Goal: Information Seeking & Learning: Check status

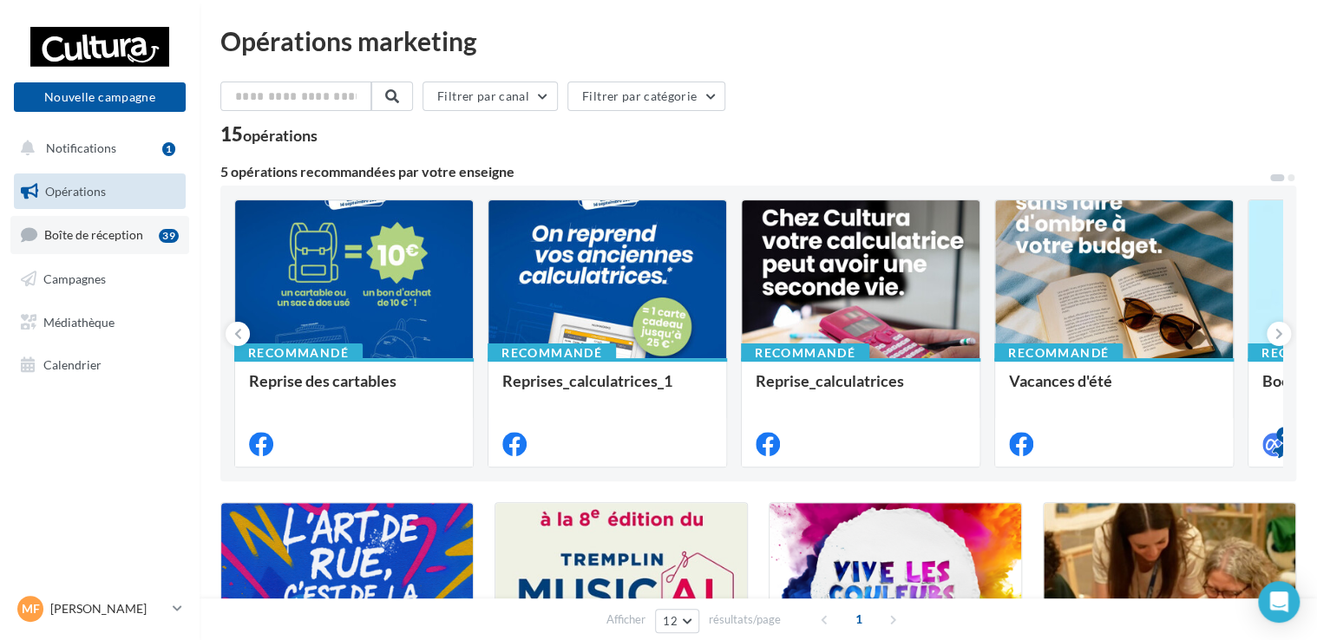
drag, startPoint x: 0, startPoint y: 0, endPoint x: 102, endPoint y: 241, distance: 261.7
click at [101, 242] on link "Boîte de réception 39" at bounding box center [99, 234] width 179 height 37
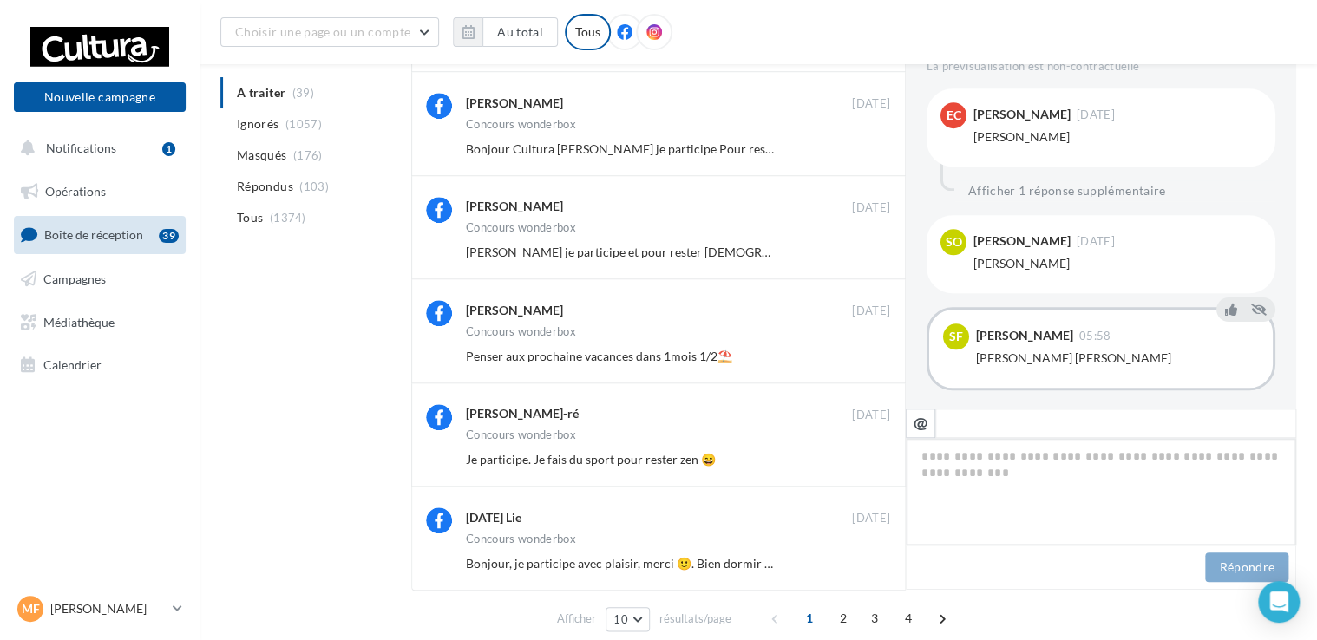
scroll to position [680, 0]
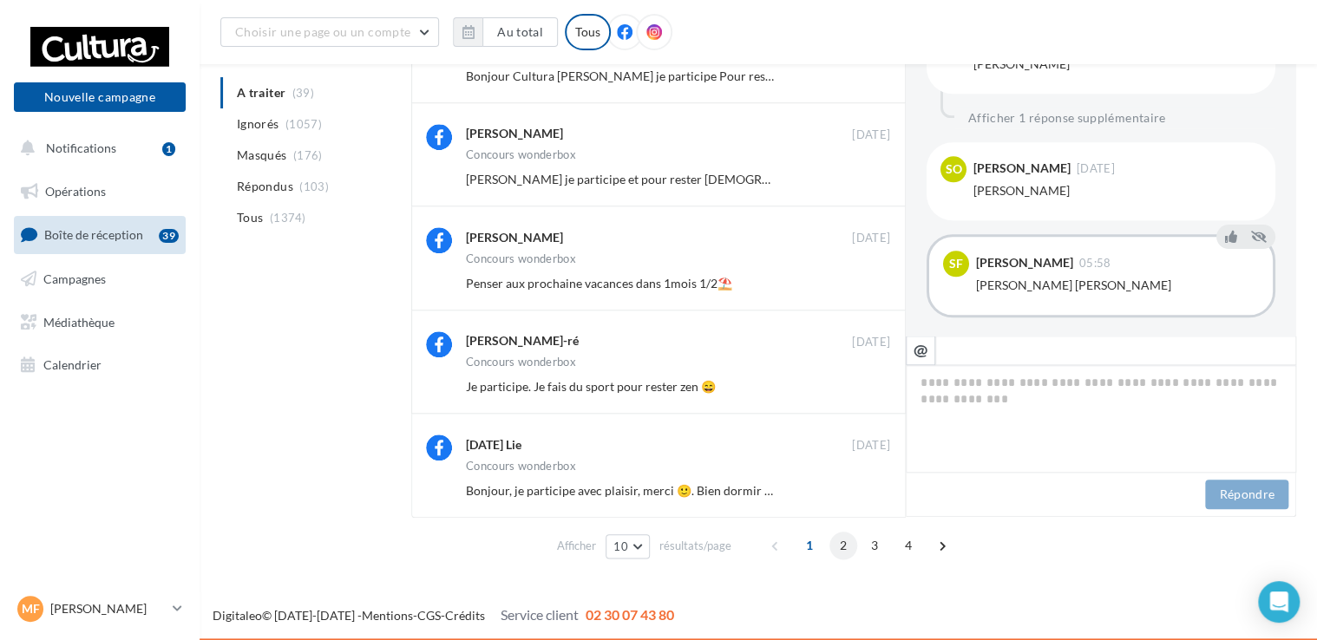
click at [843, 548] on span "2" at bounding box center [844, 546] width 28 height 28
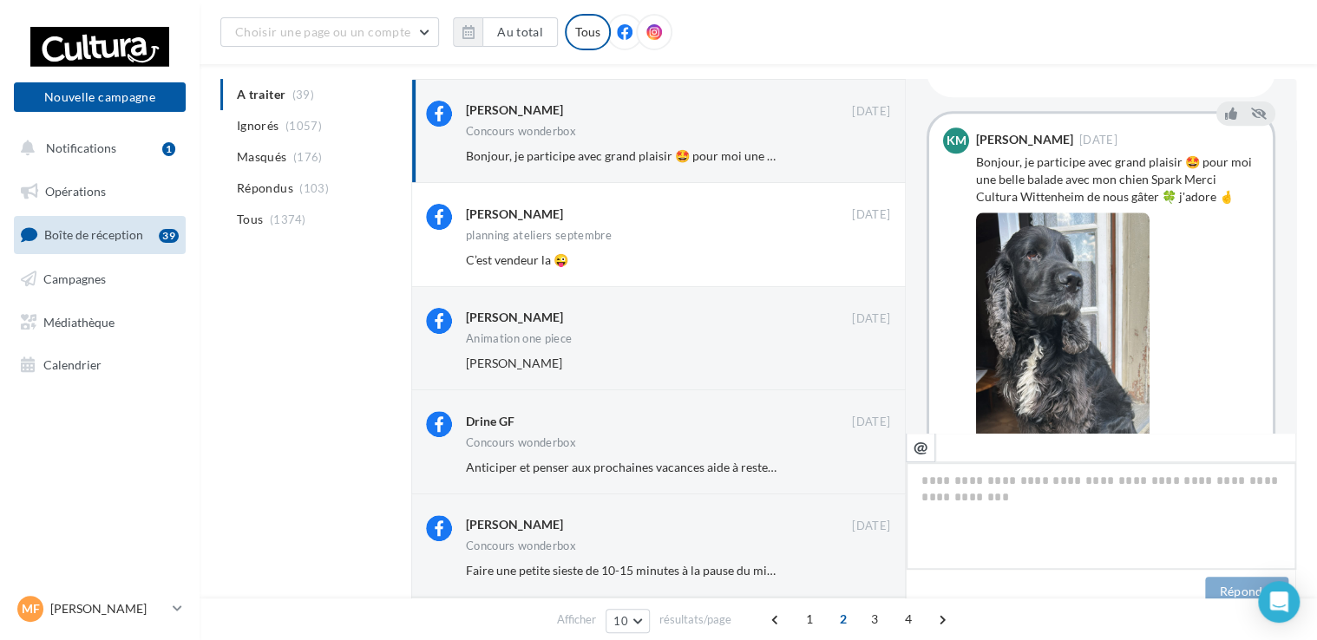
scroll to position [73, 0]
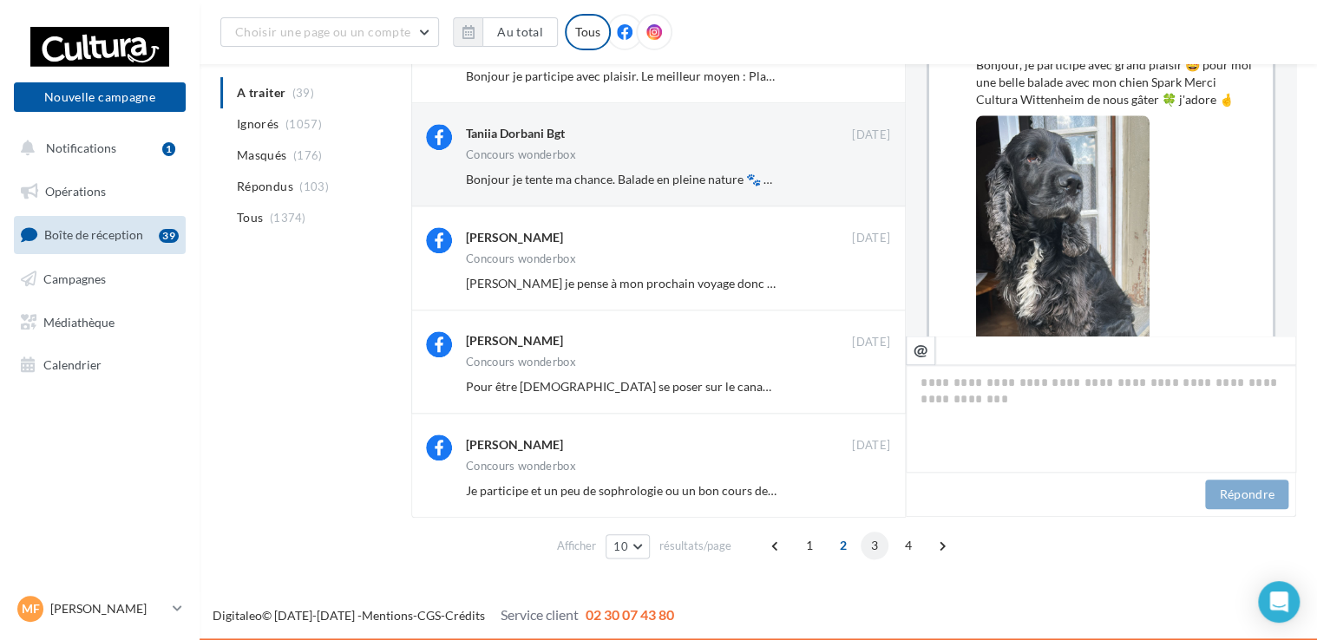
click at [869, 547] on span "3" at bounding box center [875, 546] width 28 height 28
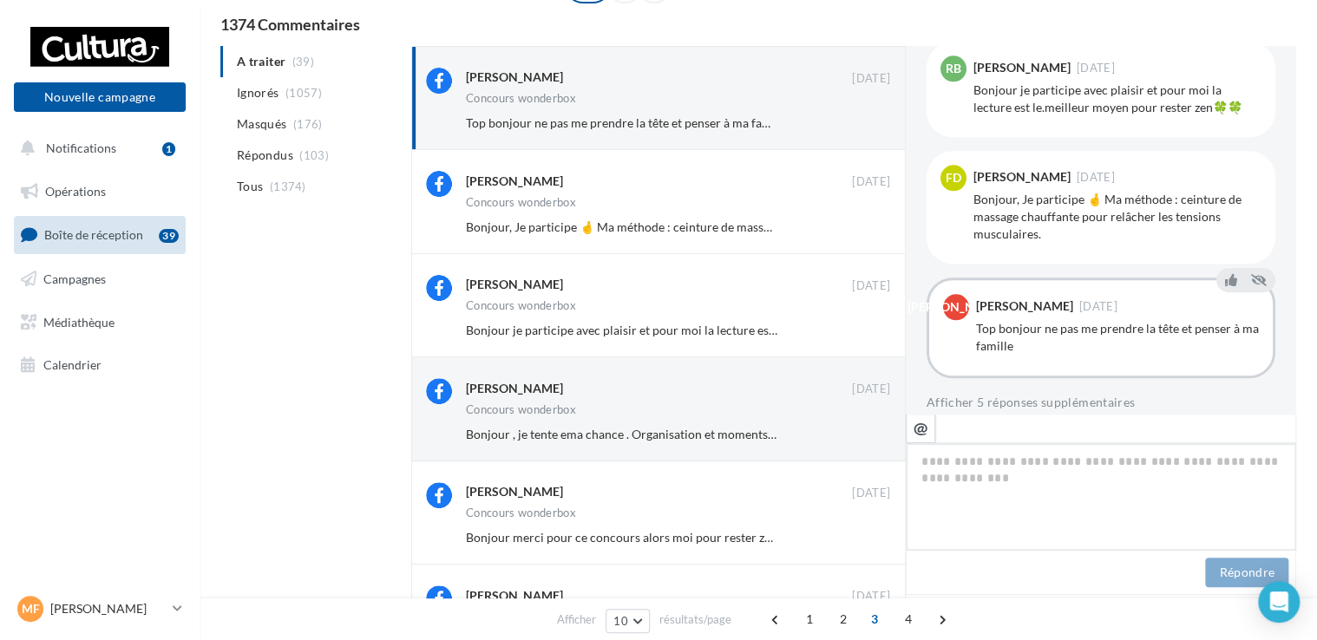
scroll to position [873, 0]
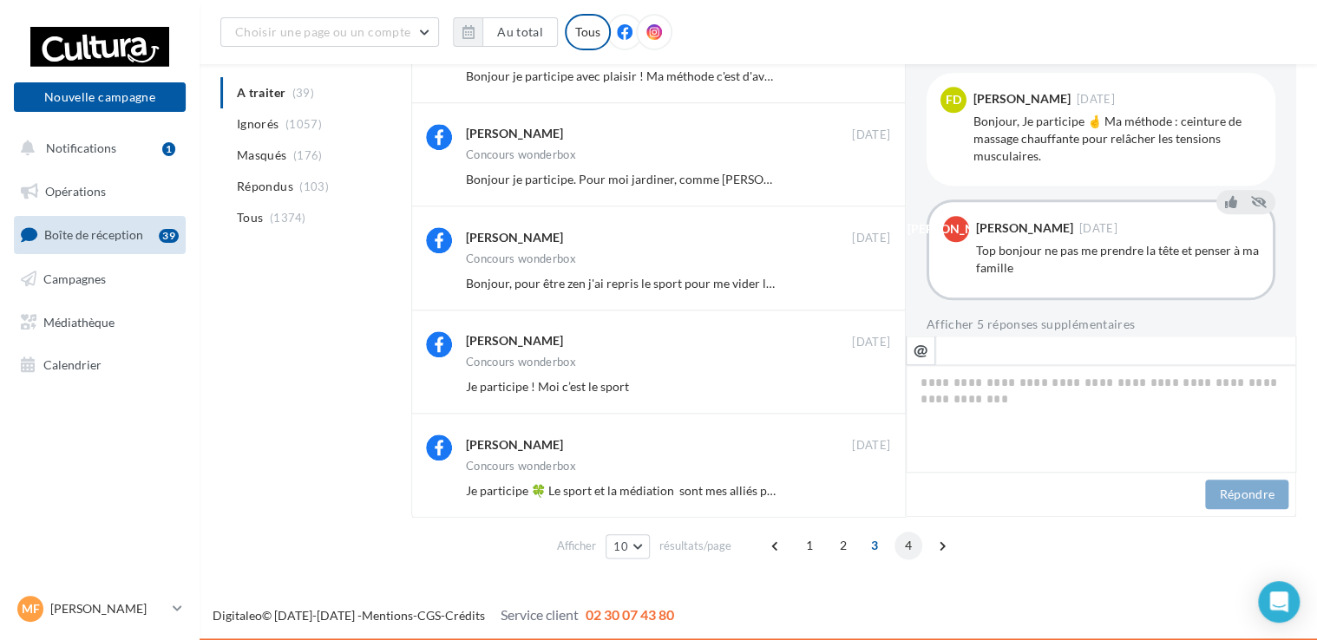
click at [905, 548] on span "4" at bounding box center [909, 546] width 28 height 28
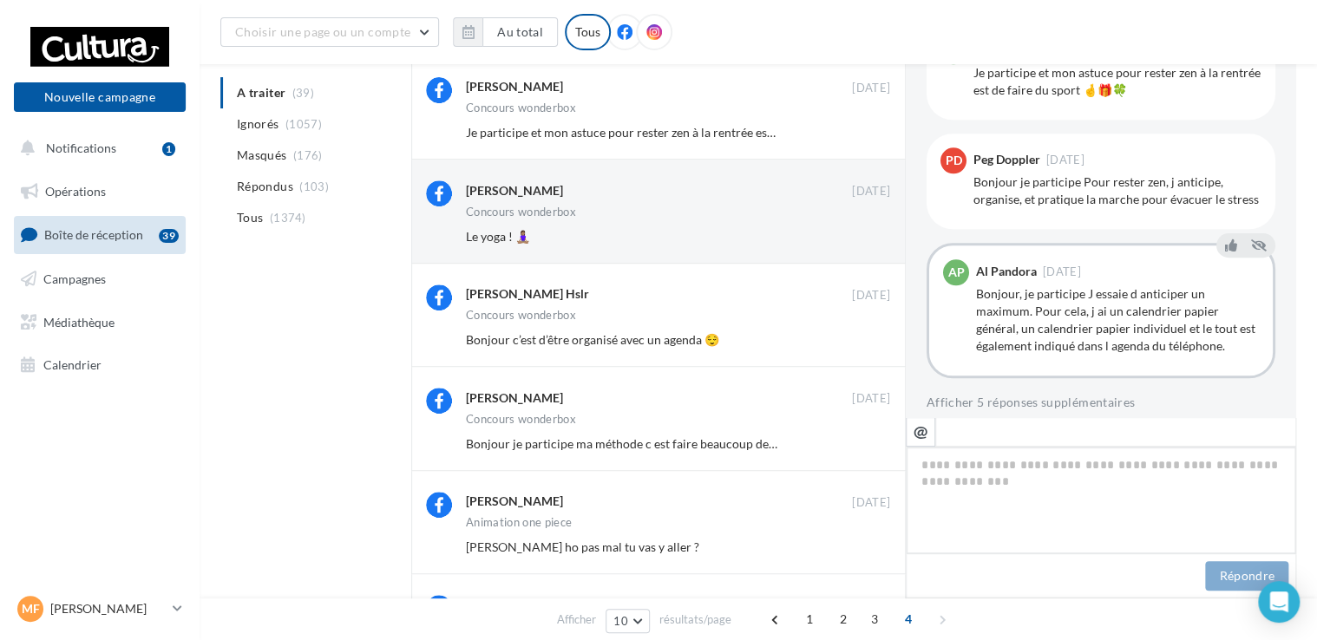
scroll to position [908, 0]
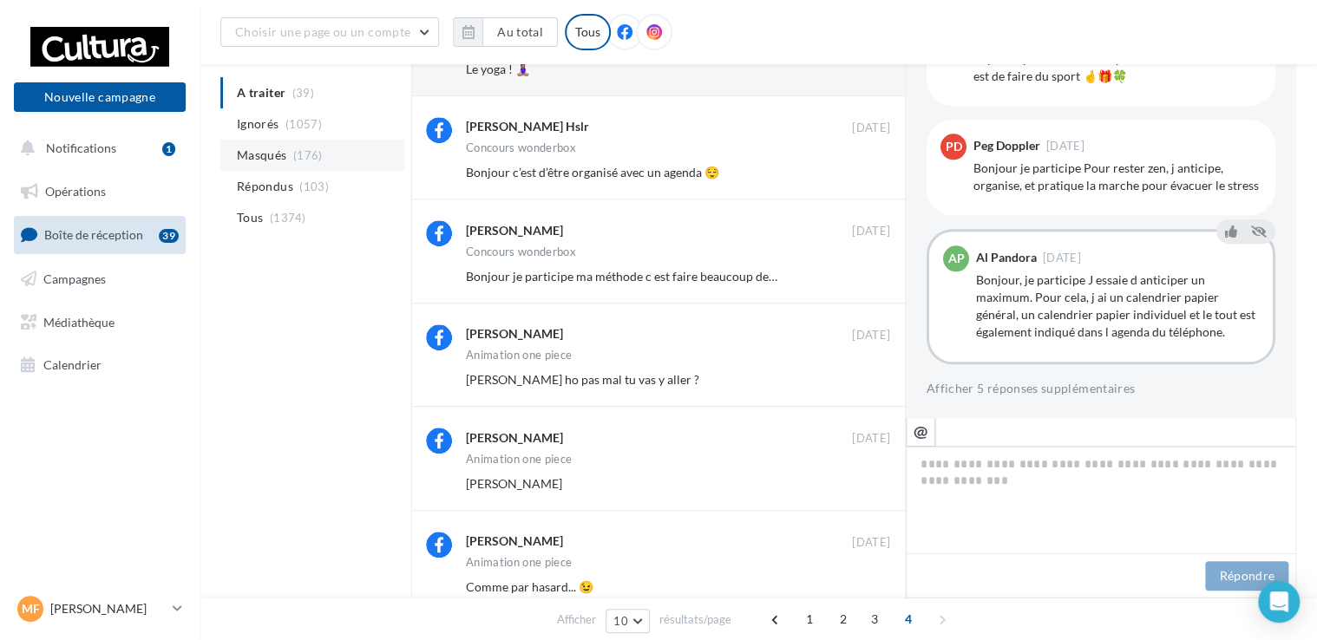
click at [295, 157] on span "(176)" at bounding box center [308, 155] width 30 height 14
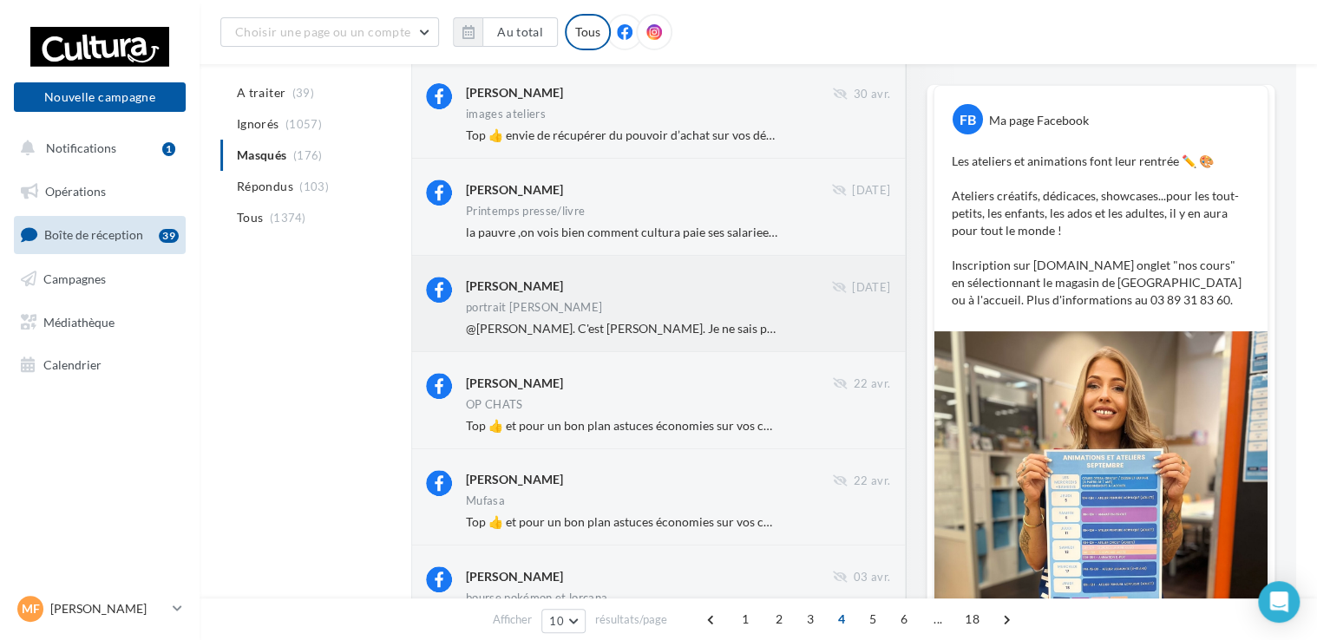
scroll to position [0, 0]
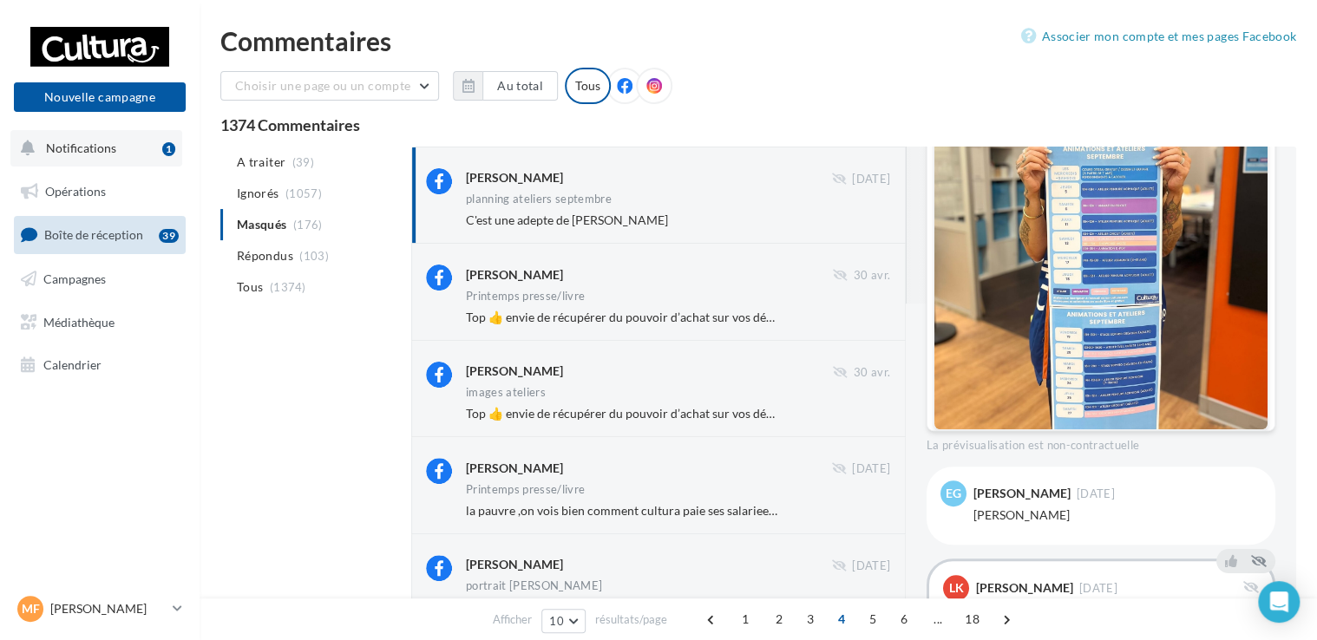
click at [102, 158] on button "Notifications 1" at bounding box center [96, 148] width 172 height 36
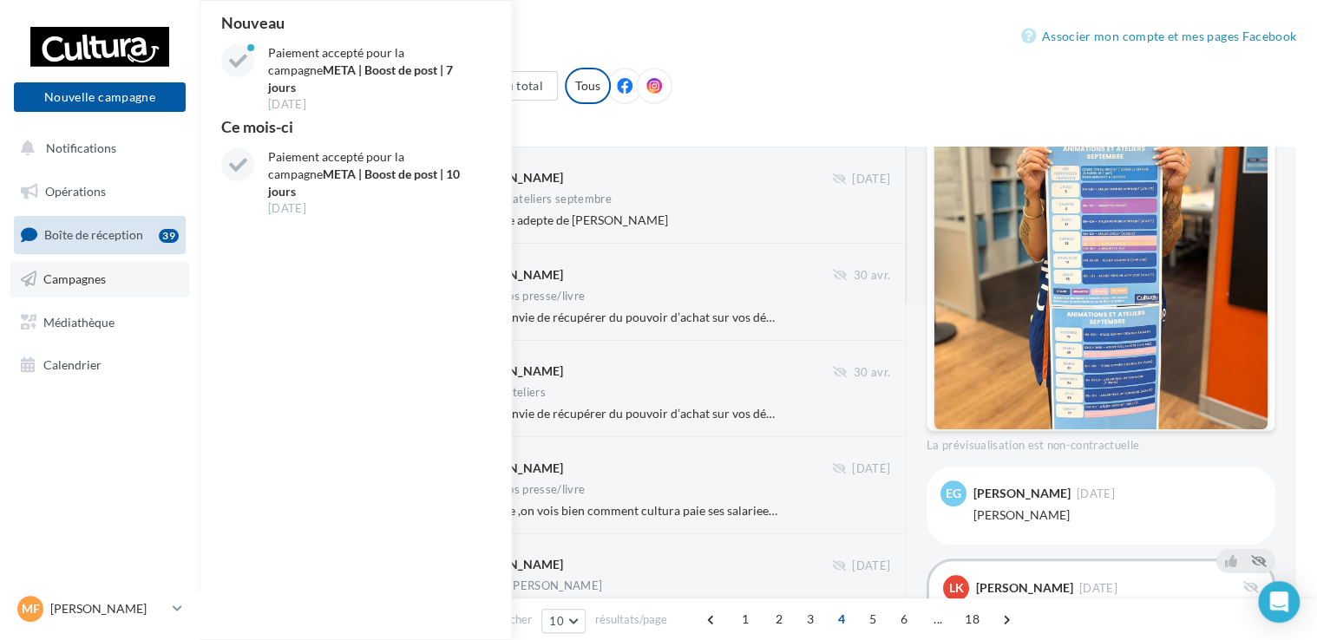
click at [108, 292] on link "Campagnes" at bounding box center [99, 279] width 179 height 36
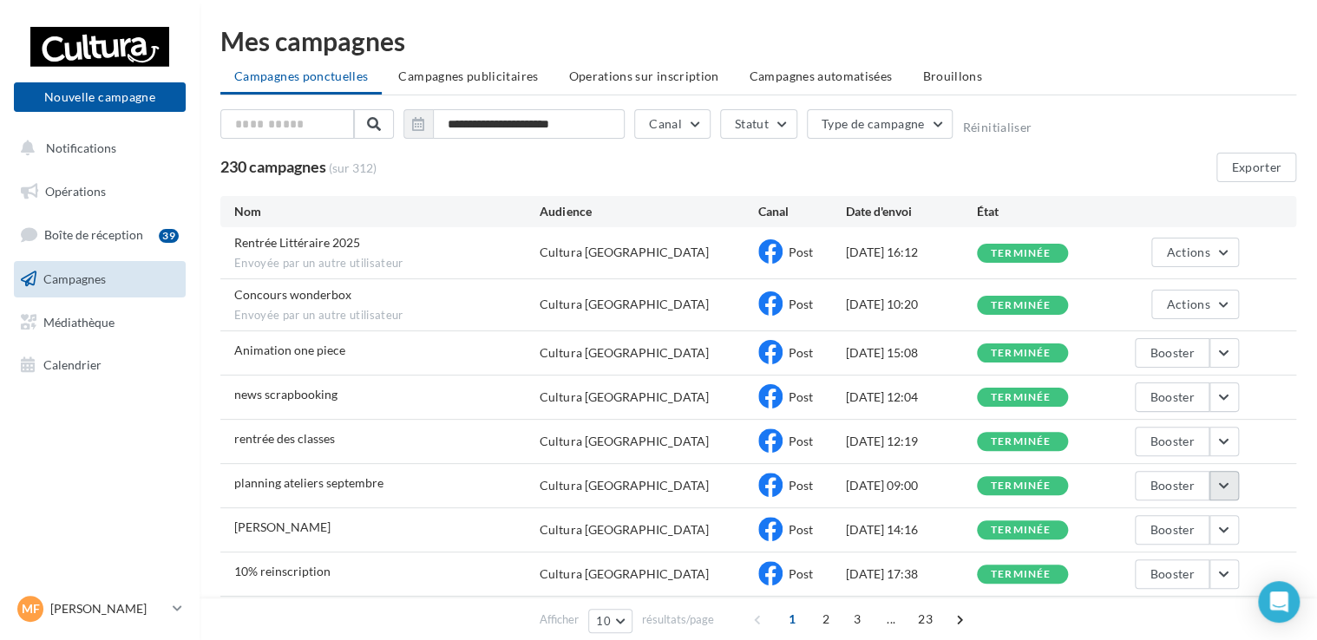
click at [1222, 480] on button "button" at bounding box center [1225, 486] width 30 height 30
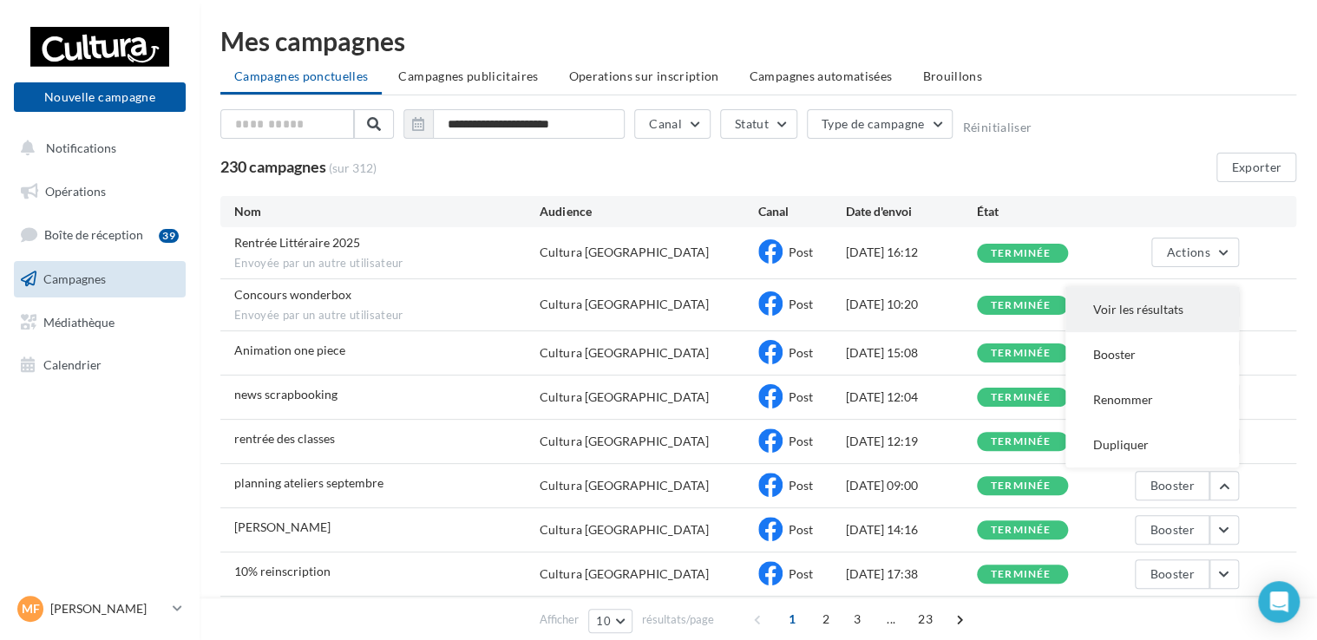
click at [1137, 304] on button "Voir les résultats" at bounding box center [1153, 309] width 174 height 45
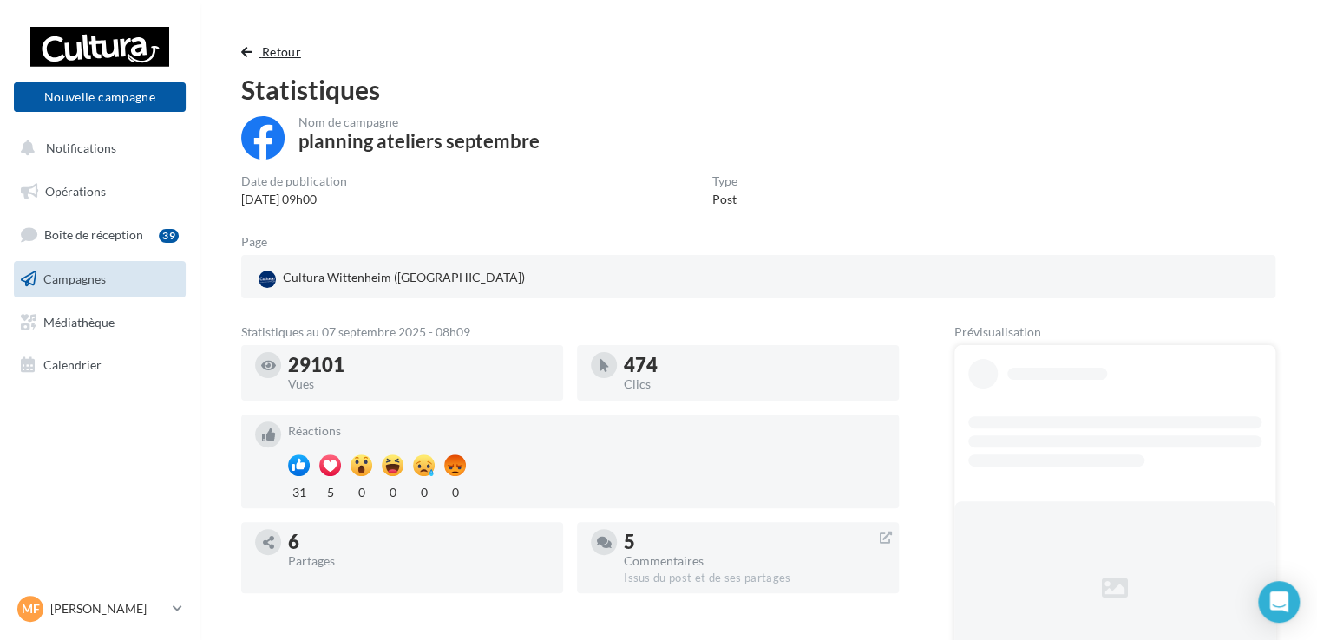
click at [283, 50] on span "Retour" at bounding box center [281, 51] width 39 height 15
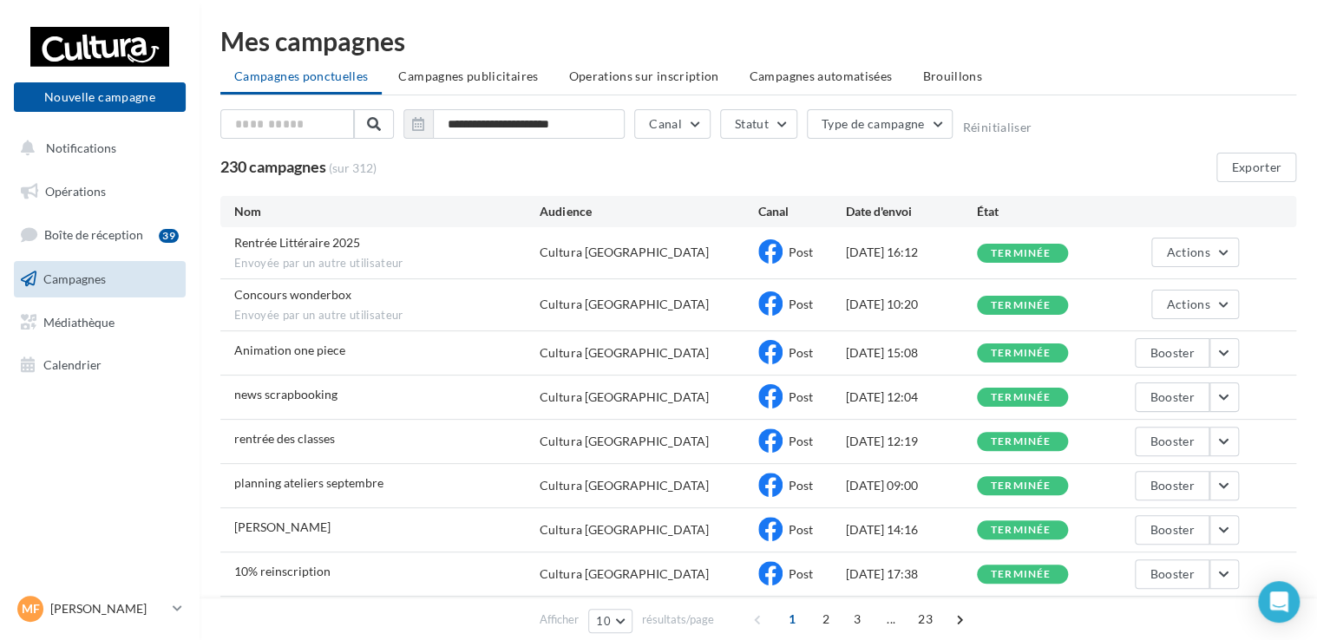
click at [544, 75] on li "Campagnes publicitaires" at bounding box center [467, 76] width 167 height 31
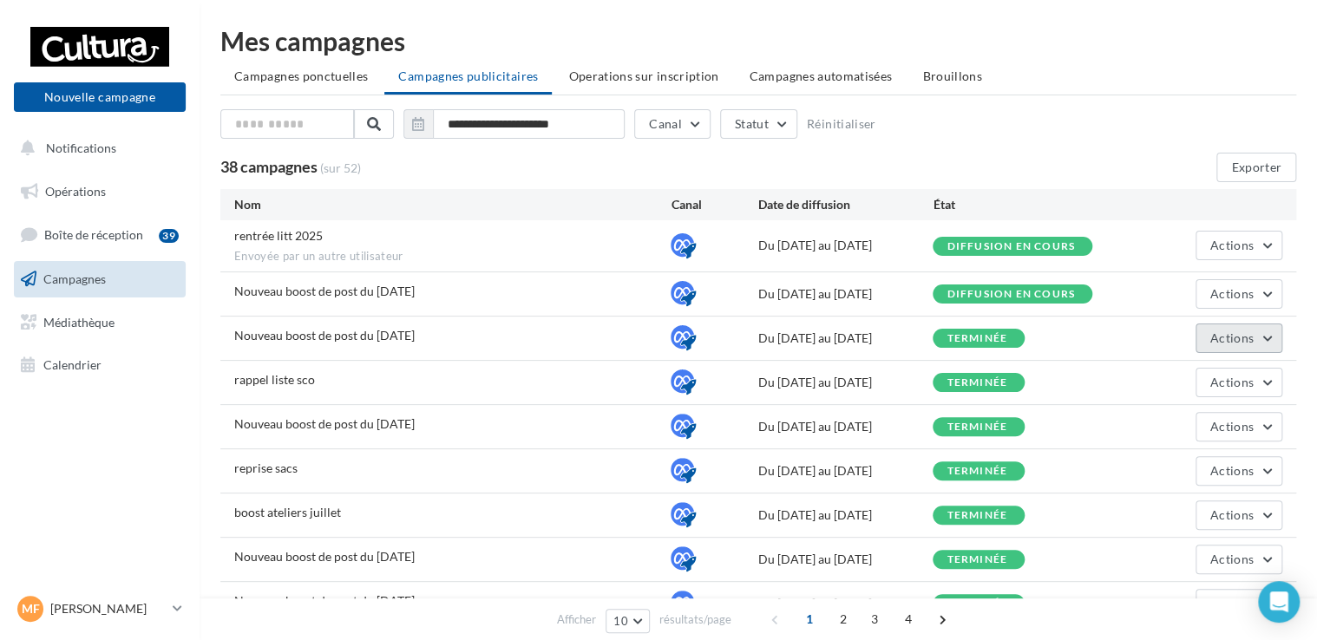
click at [1248, 345] on button "Actions" at bounding box center [1239, 339] width 87 height 30
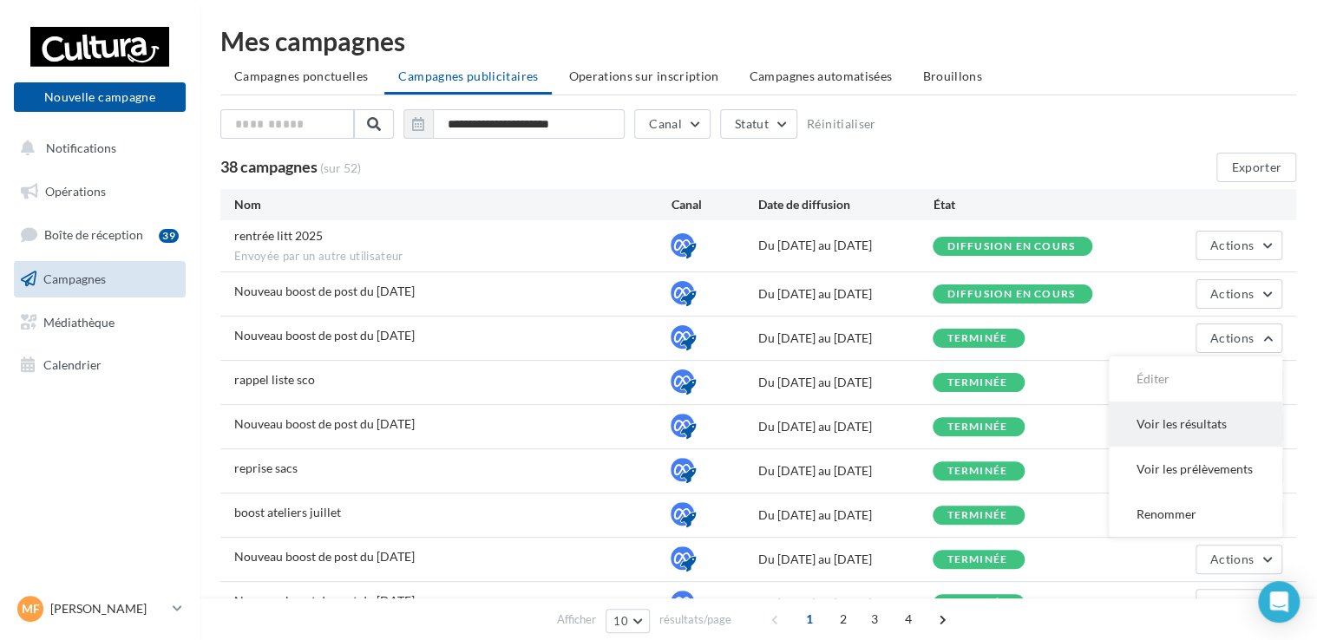
click at [1188, 425] on button "Voir les résultats" at bounding box center [1196, 424] width 174 height 45
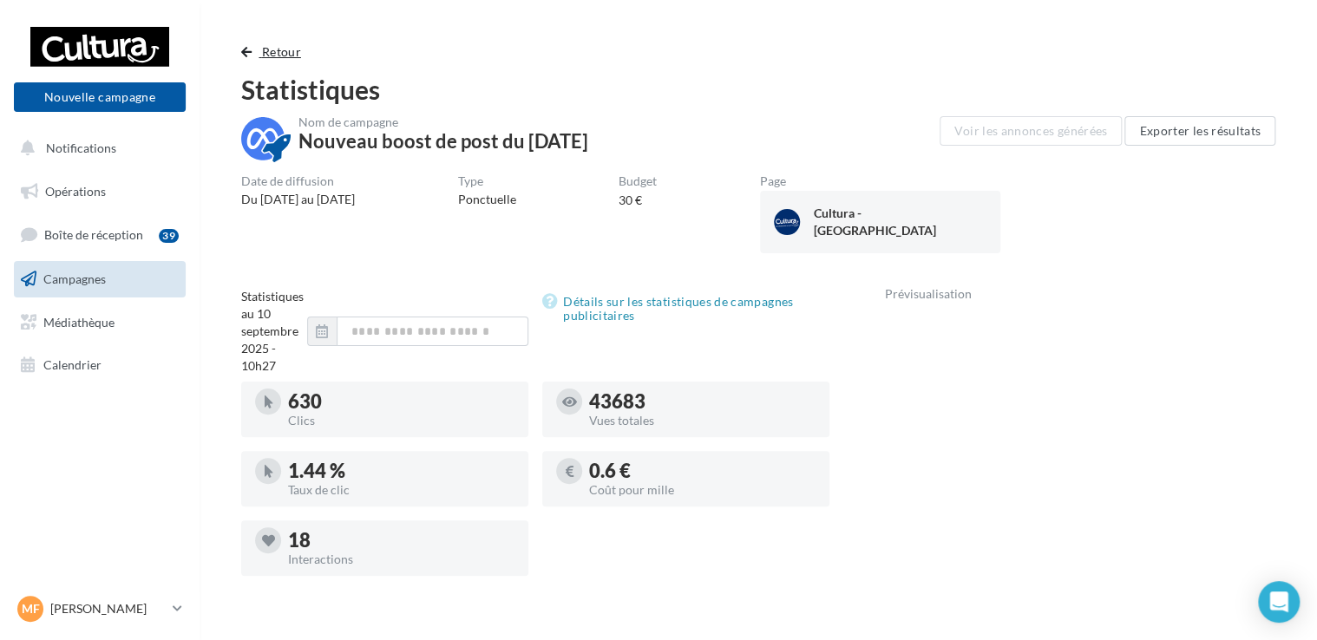
click at [272, 53] on span "Retour" at bounding box center [281, 51] width 39 height 15
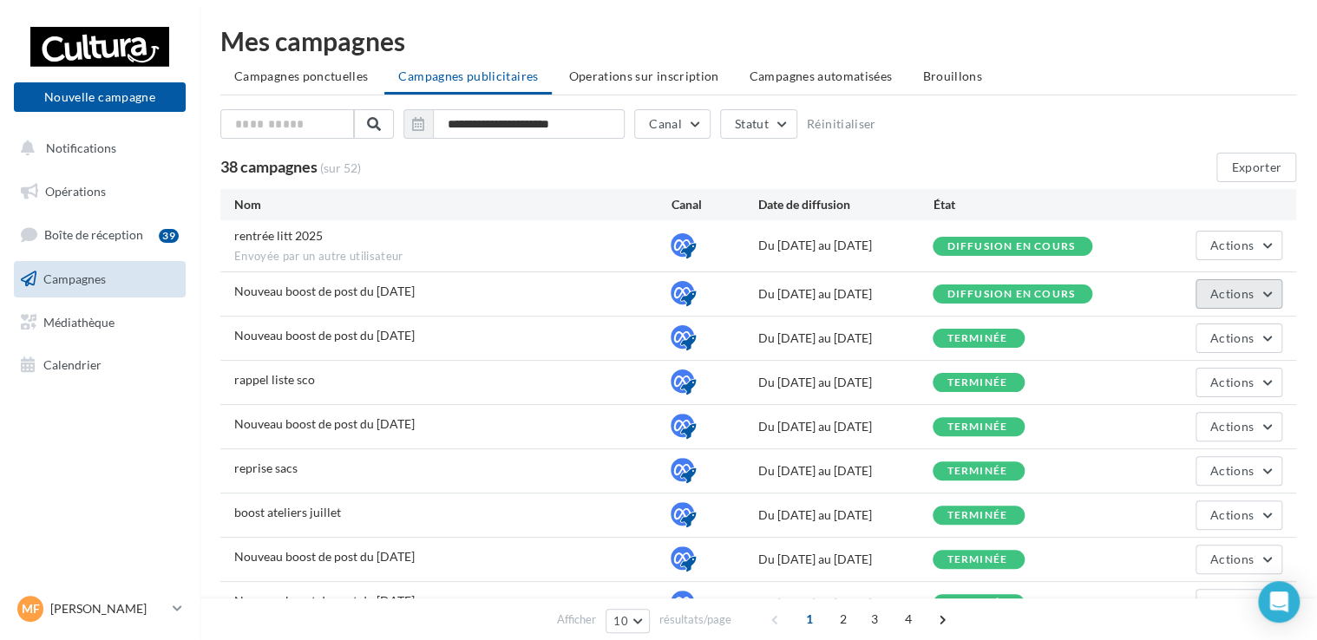
click at [1255, 283] on button "Actions" at bounding box center [1239, 294] width 87 height 30
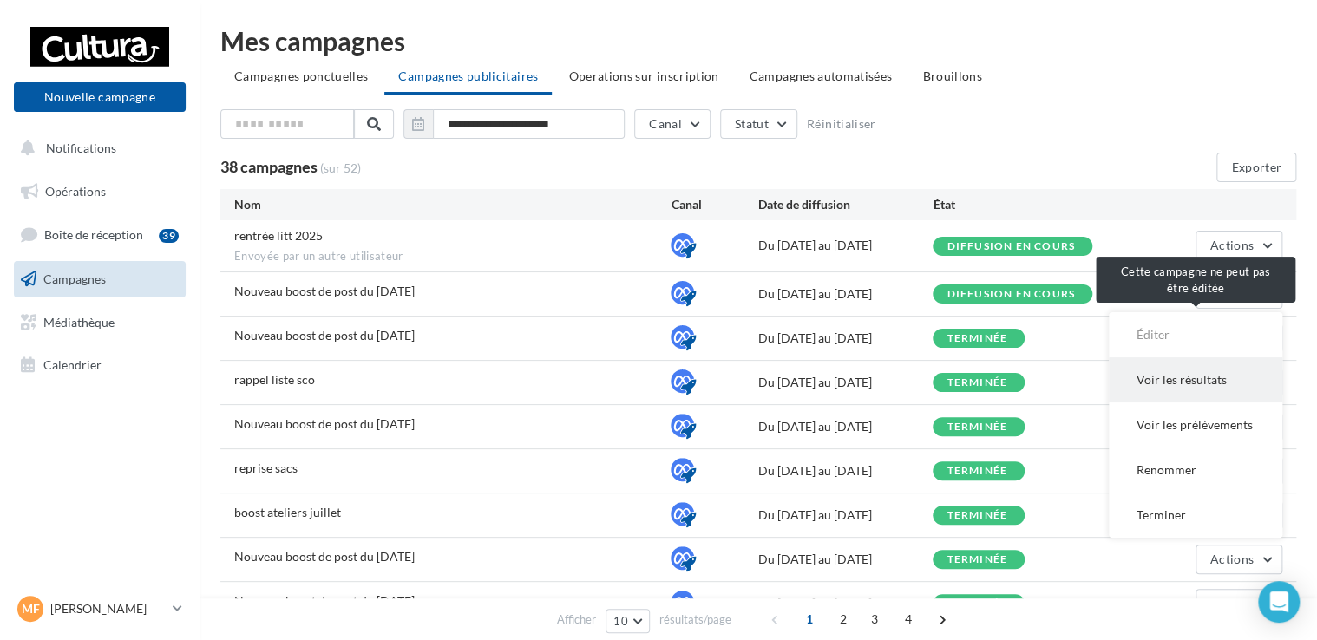
click at [1182, 372] on button "Voir les résultats" at bounding box center [1196, 379] width 174 height 45
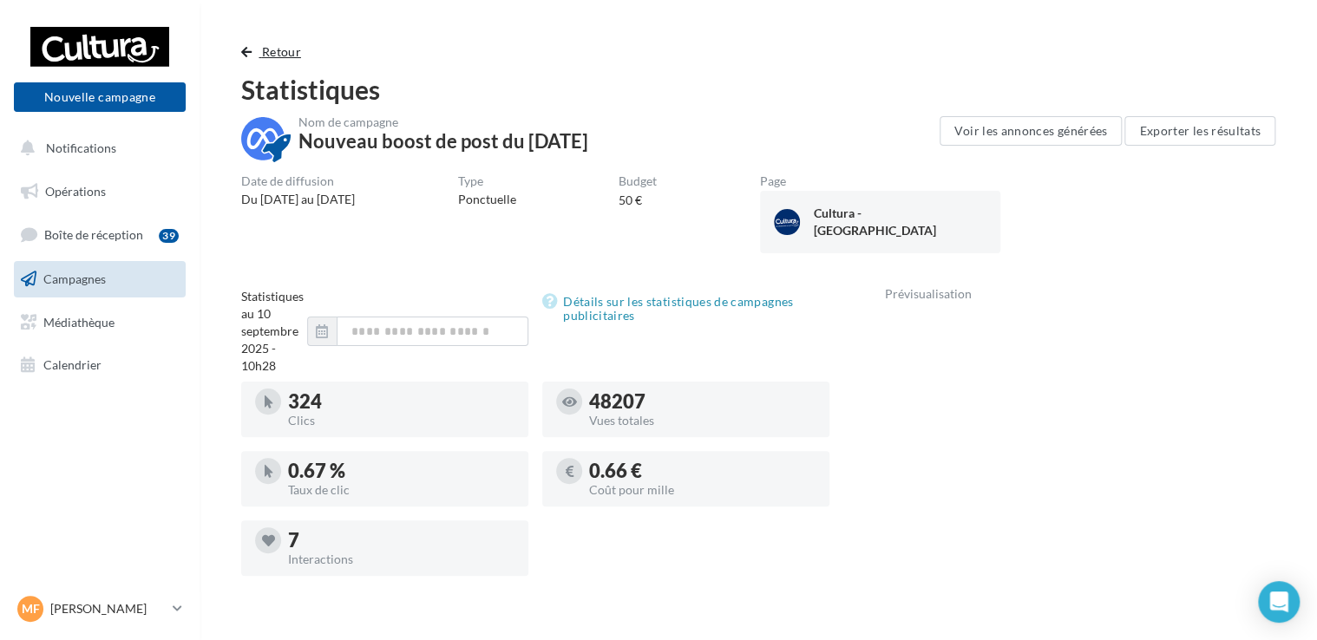
click at [284, 53] on span "Retour" at bounding box center [281, 51] width 39 height 15
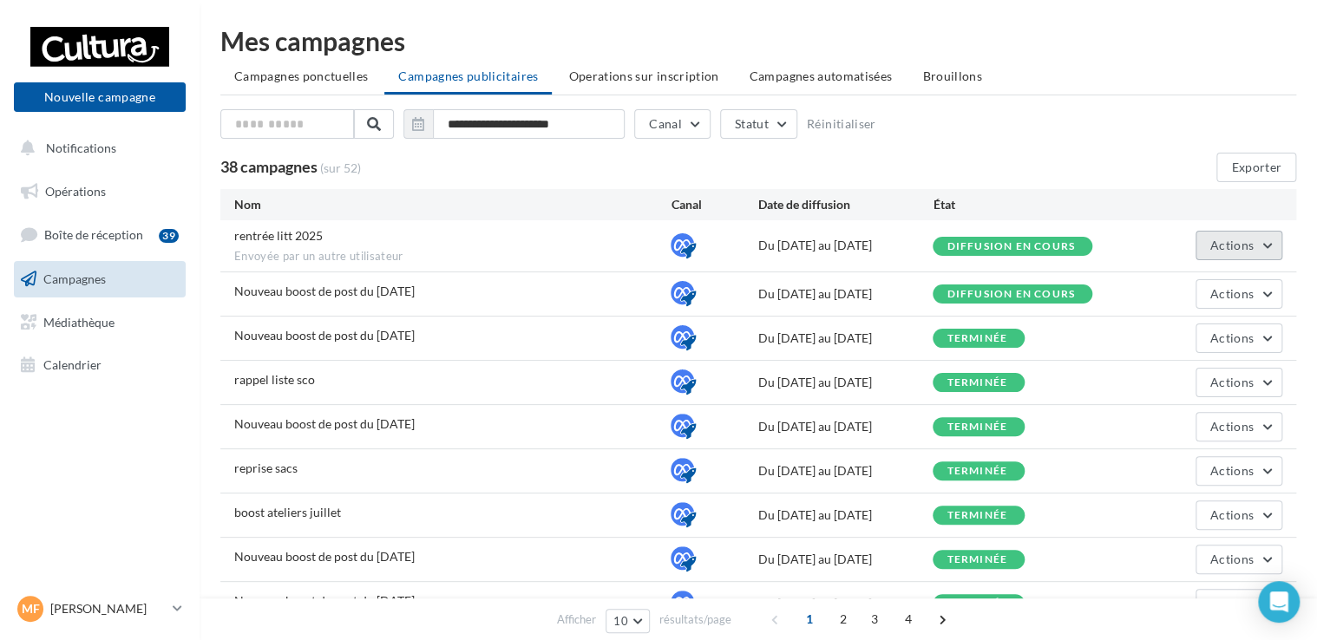
click at [1260, 246] on button "Actions" at bounding box center [1239, 246] width 87 height 30
click at [1182, 286] on button "Voir les résultats" at bounding box center [1196, 286] width 174 height 45
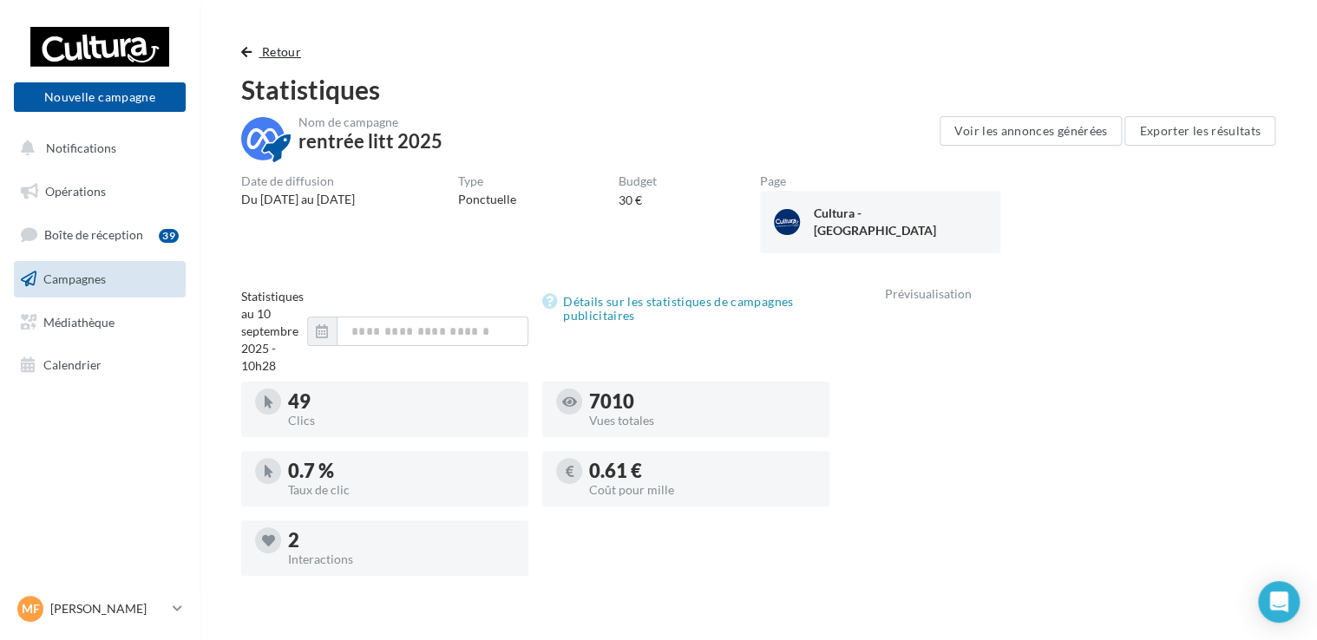
click at [275, 53] on span "Retour" at bounding box center [281, 51] width 39 height 15
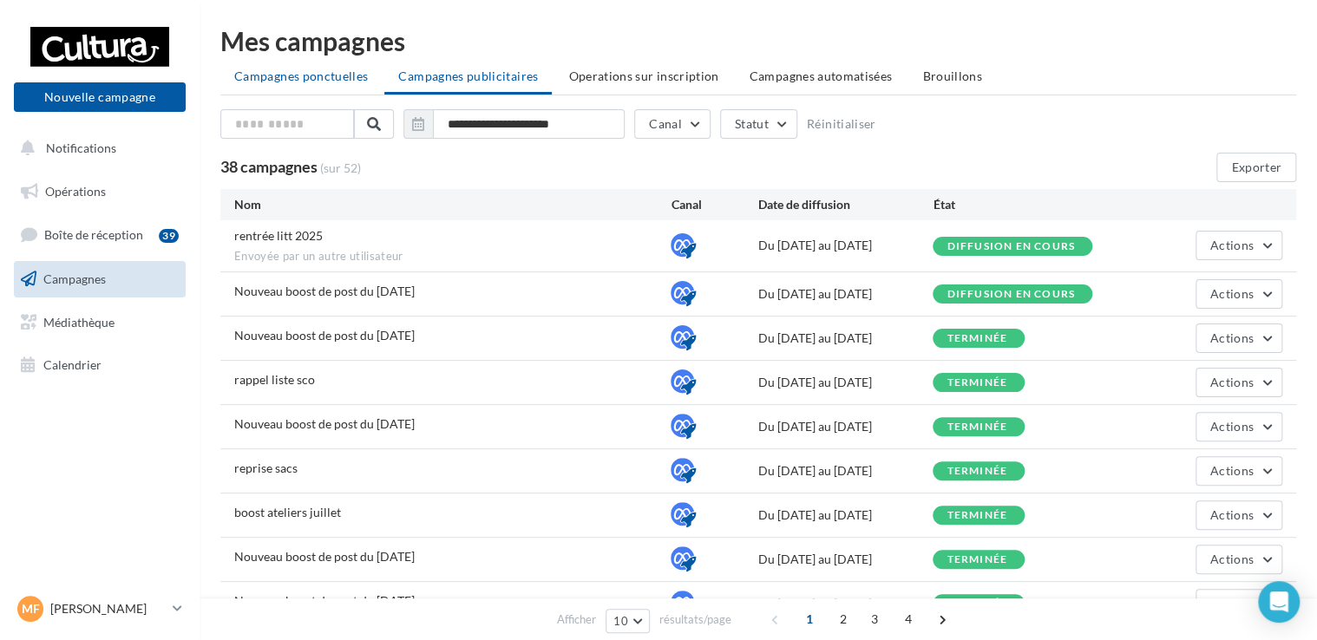
click at [303, 75] on span "Campagnes ponctuelles" at bounding box center [301, 76] width 134 height 15
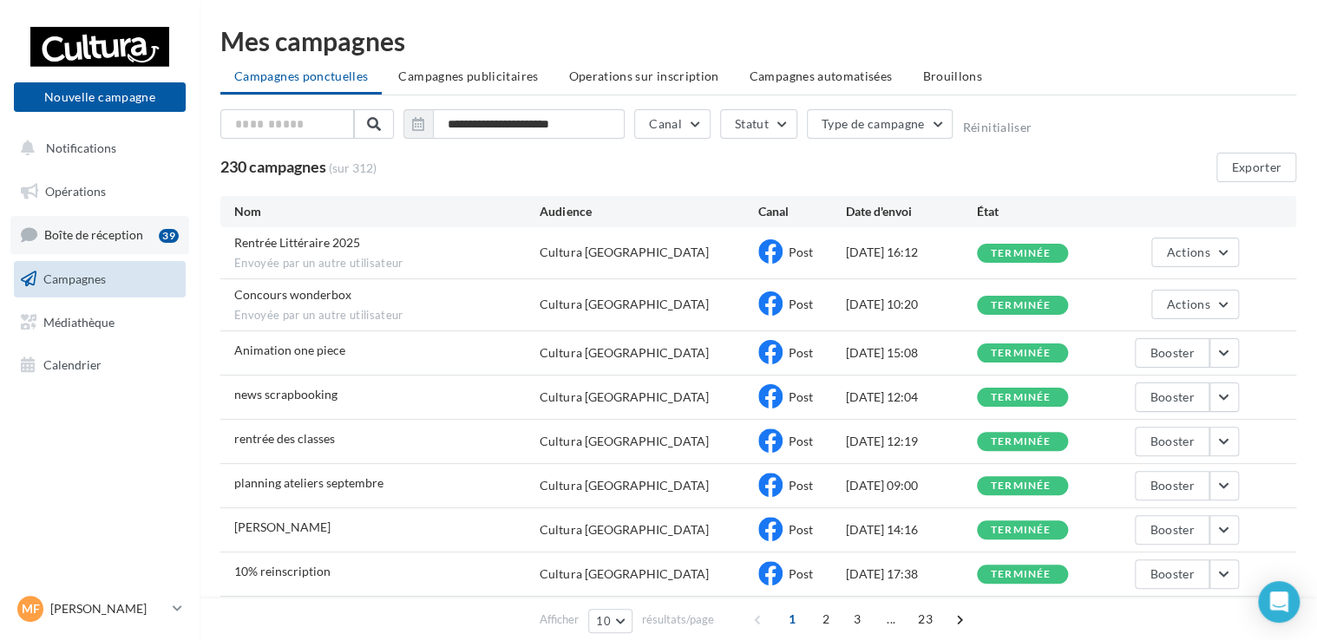
click at [130, 240] on span "Boîte de réception" at bounding box center [93, 234] width 99 height 15
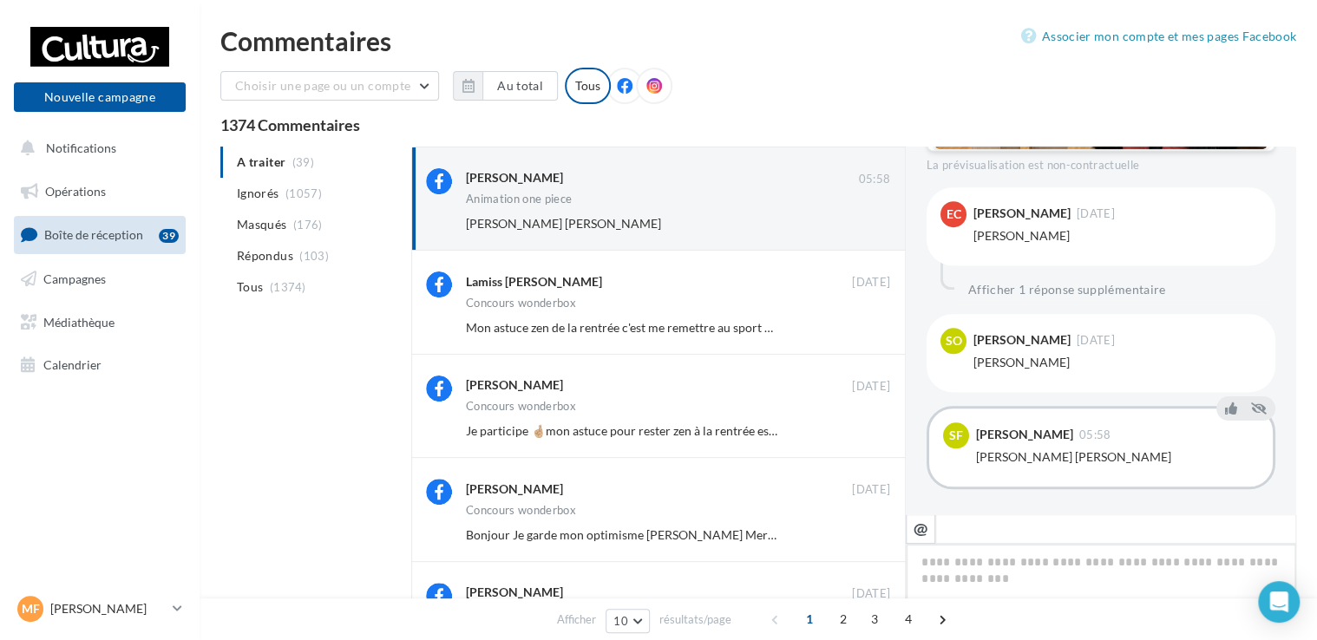
scroll to position [699, 0]
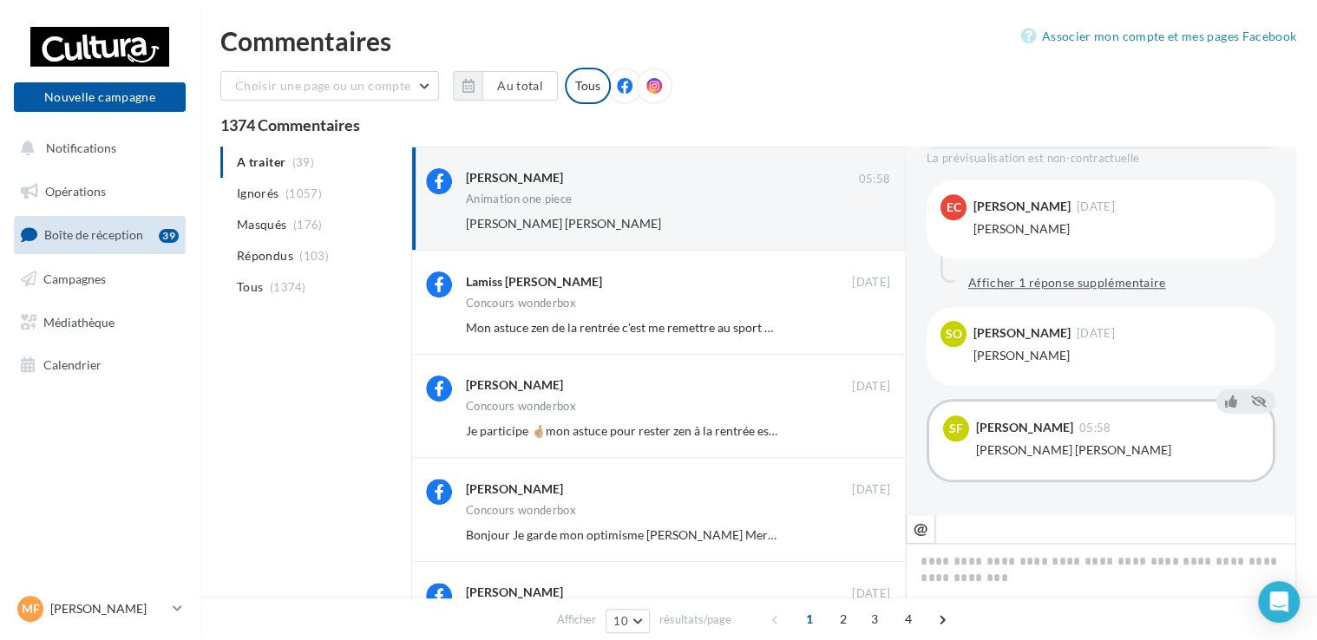
click at [1095, 283] on button "Afficher 1 réponse supplémentaire" at bounding box center [1067, 282] width 212 height 21
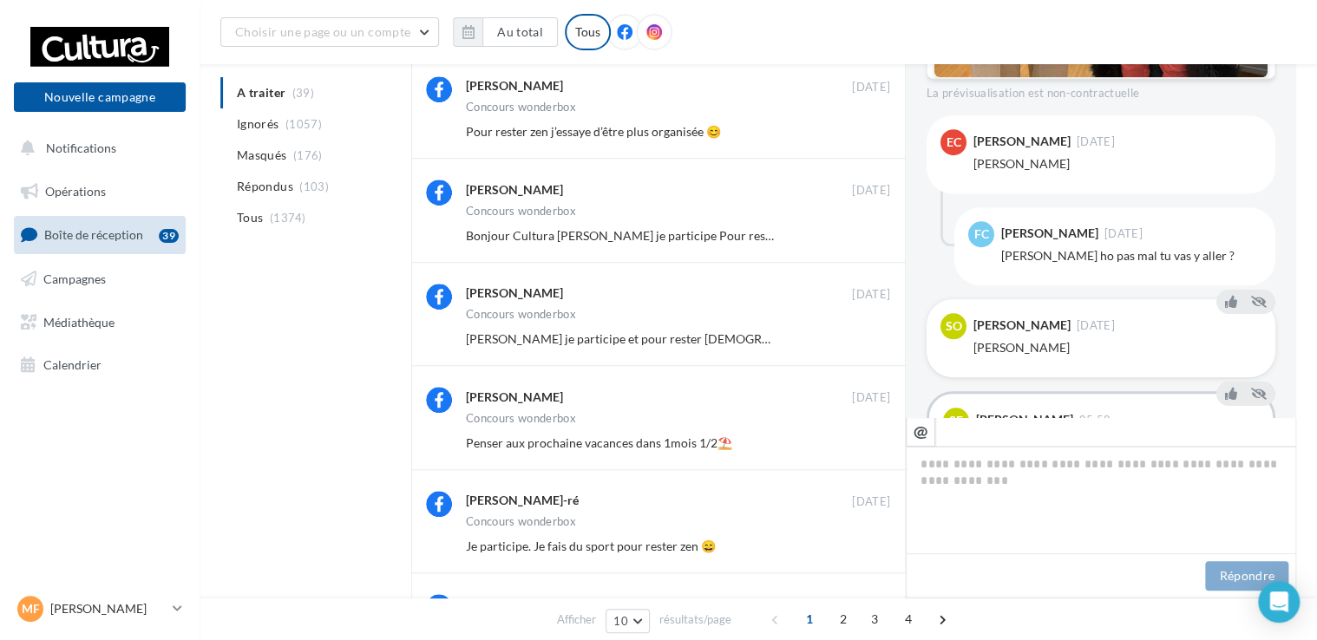
scroll to position [684, 0]
click at [1185, 333] on div "Sarah Ol 08 sept." at bounding box center [1118, 324] width 288 height 26
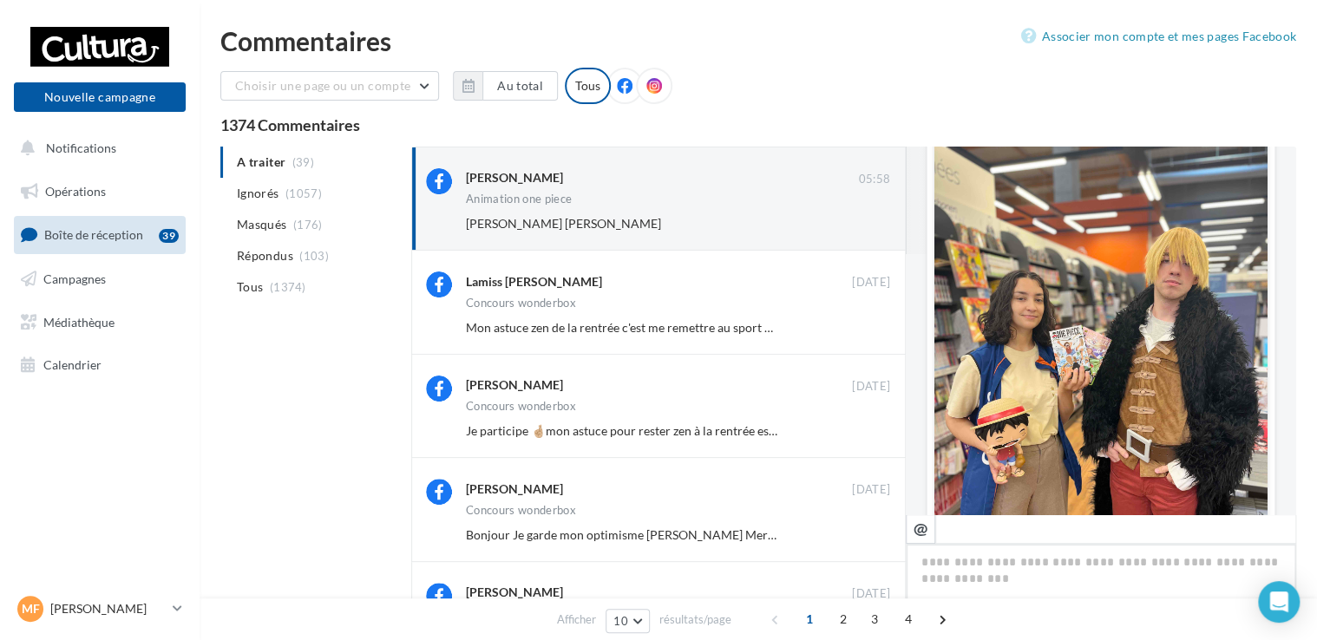
scroll to position [0, 0]
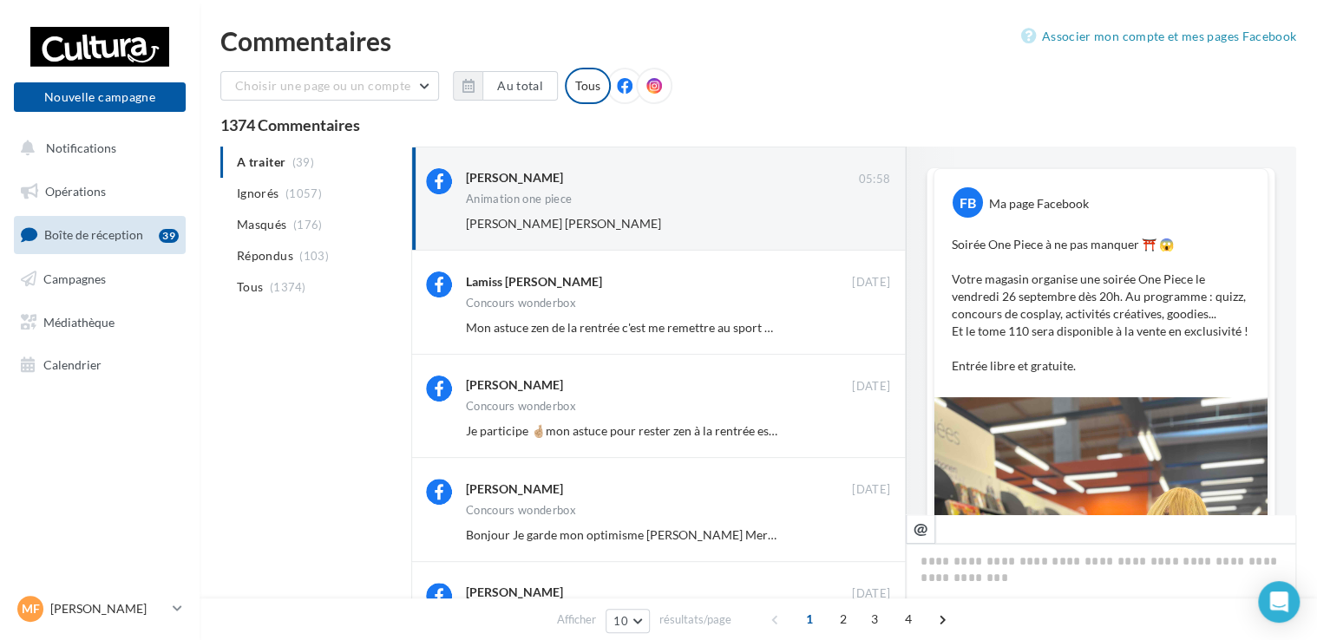
click at [146, 223] on link "Boîte de réception 39" at bounding box center [99, 234] width 179 height 37
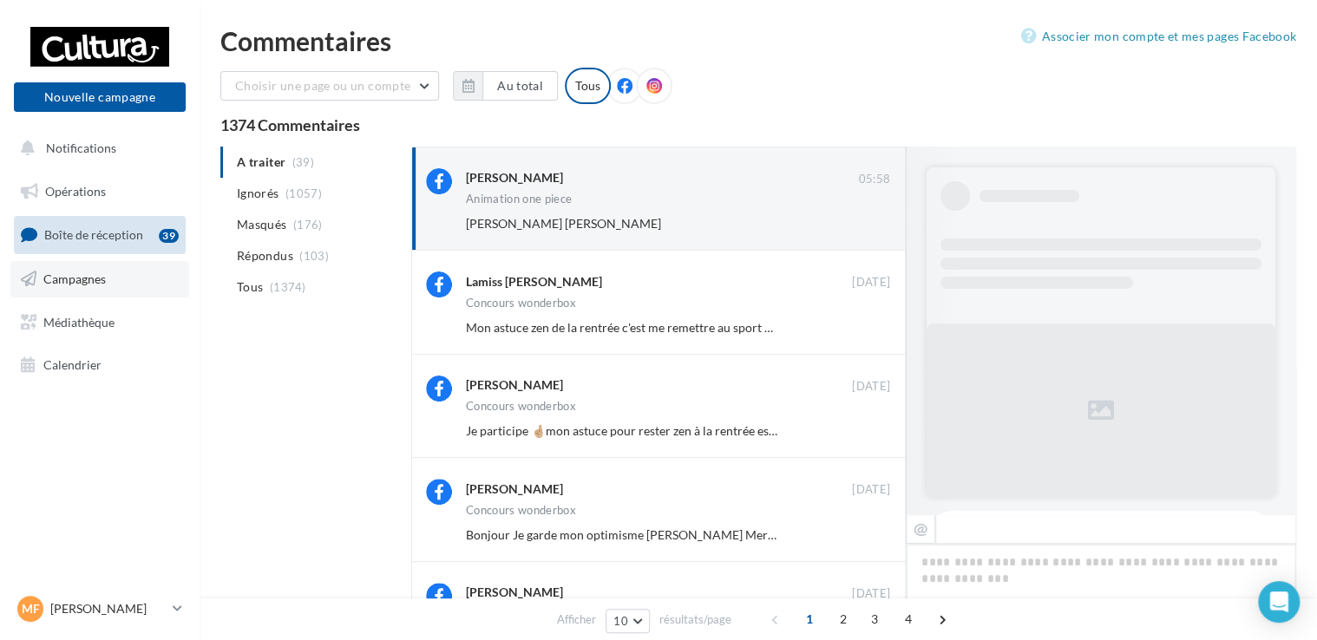
scroll to position [699, 0]
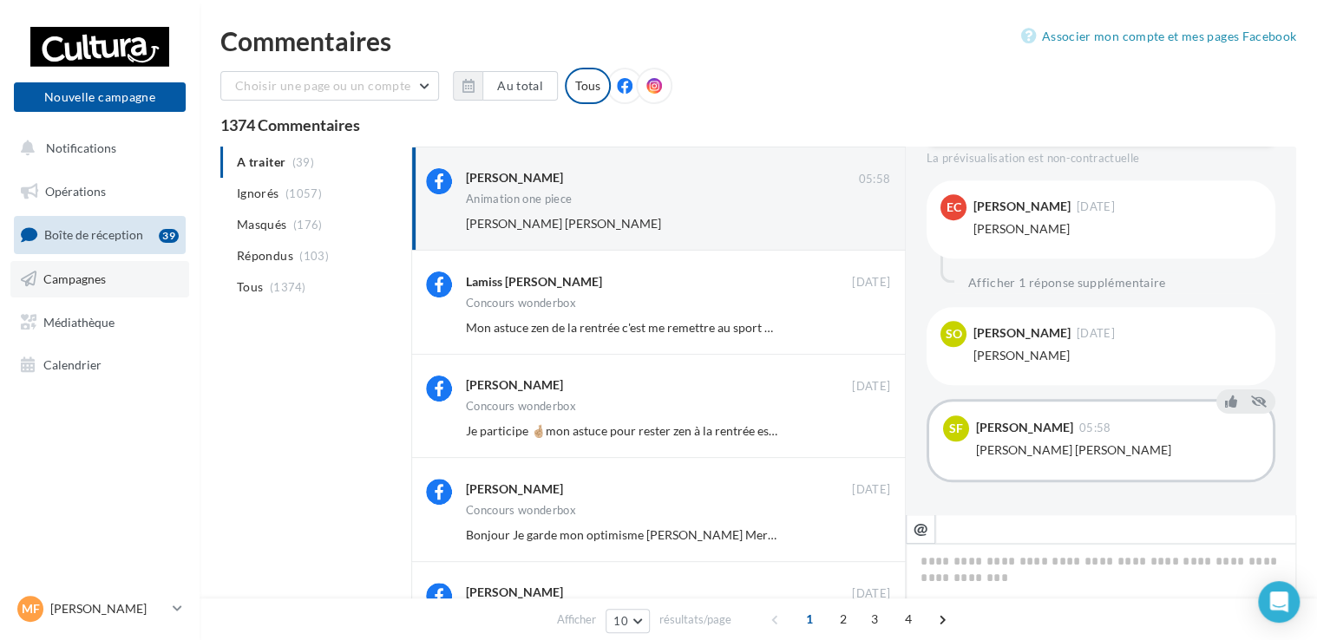
click at [104, 272] on span "Campagnes" at bounding box center [74, 279] width 62 height 15
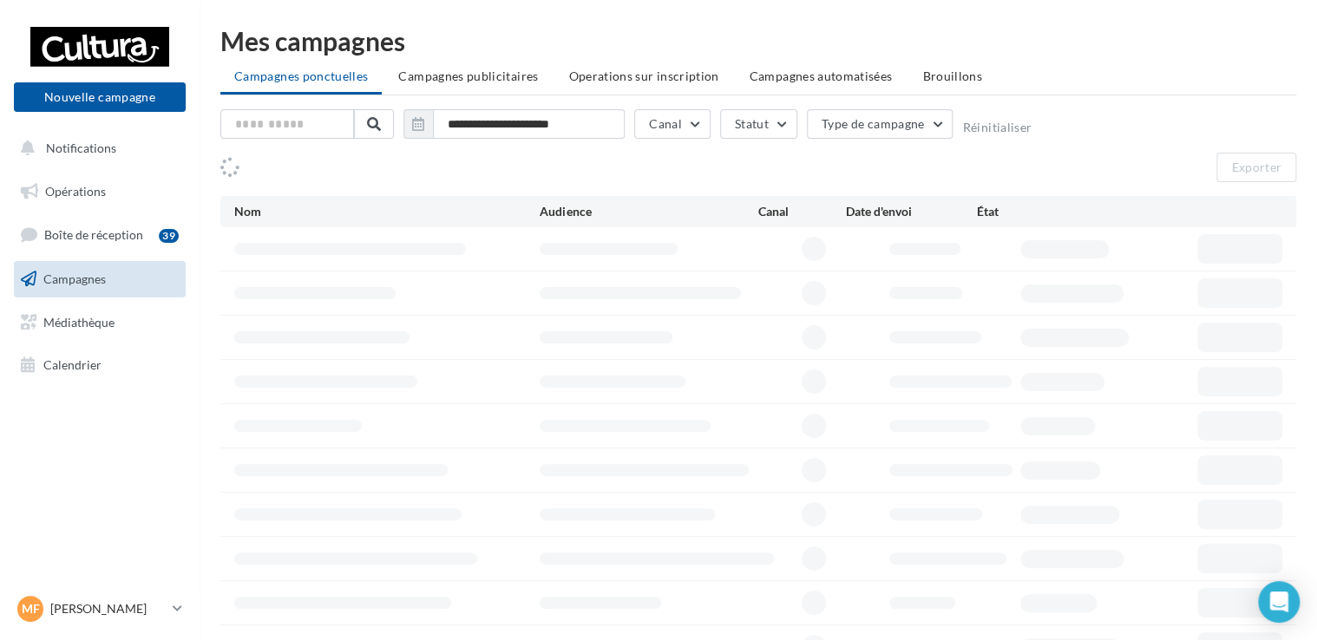
click at [105, 234] on span "Boîte de réception" at bounding box center [93, 234] width 99 height 15
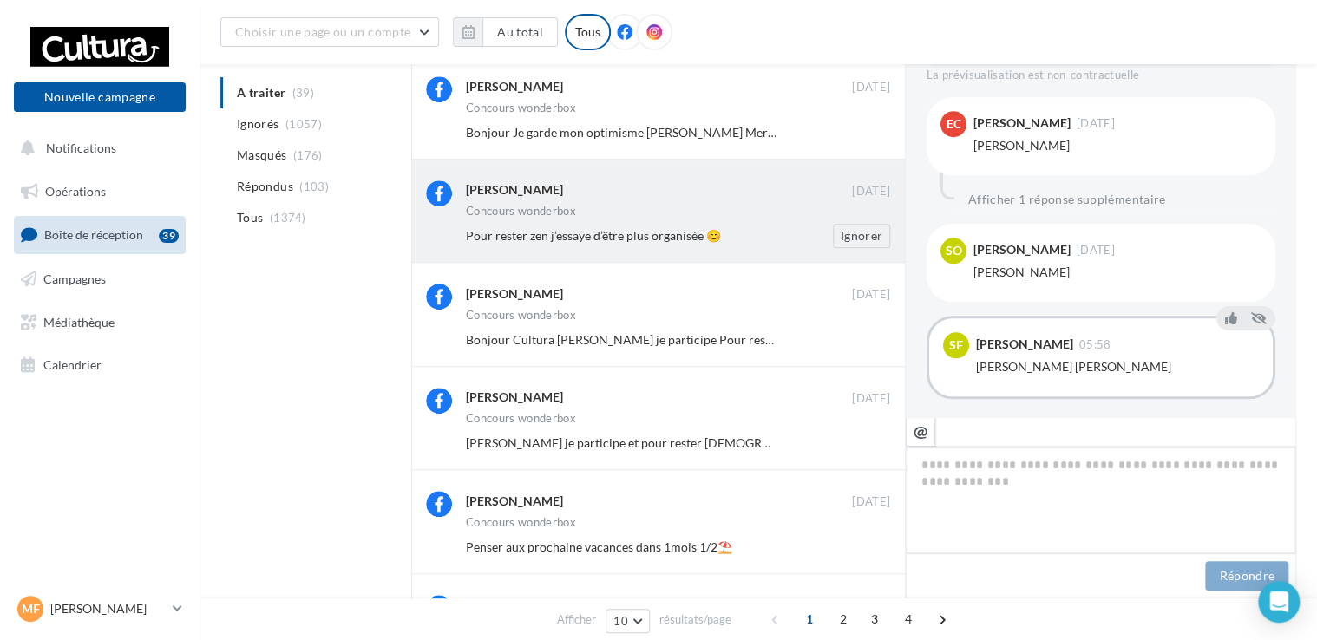
scroll to position [434, 0]
